Goal: Navigation & Orientation: Find specific page/section

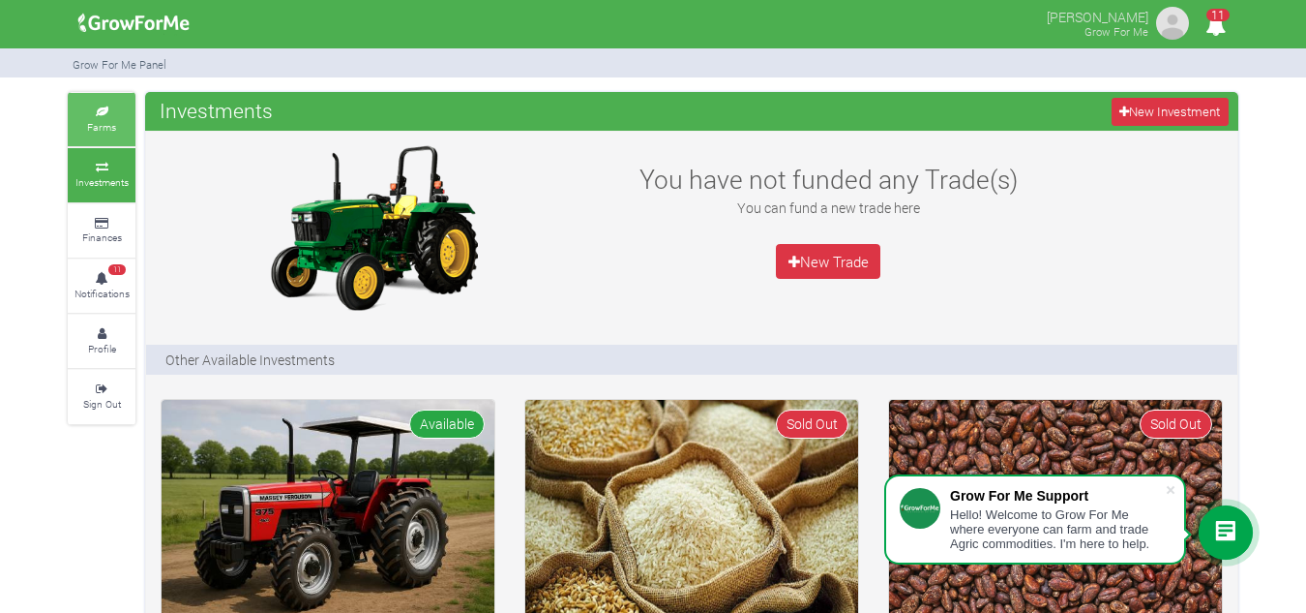
click at [90, 135] on link "Farms" at bounding box center [102, 119] width 68 height 53
